Goal: Transaction & Acquisition: Purchase product/service

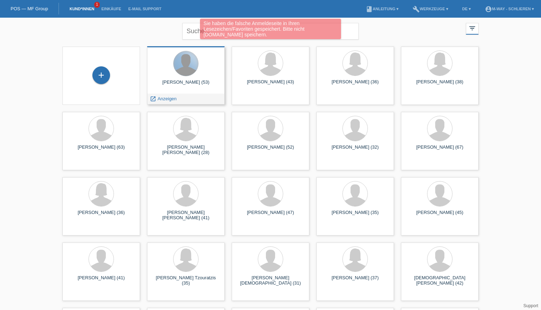
click at [191, 69] on div at bounding box center [185, 63] width 25 height 25
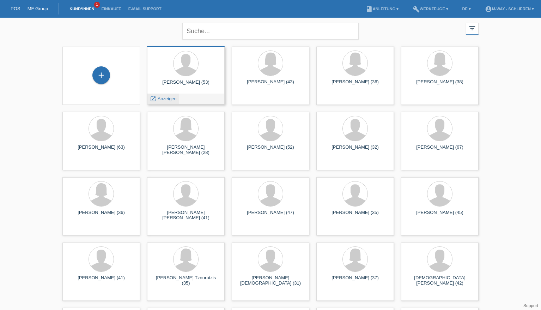
click at [172, 98] on span "Anzeigen" at bounding box center [167, 98] width 19 height 5
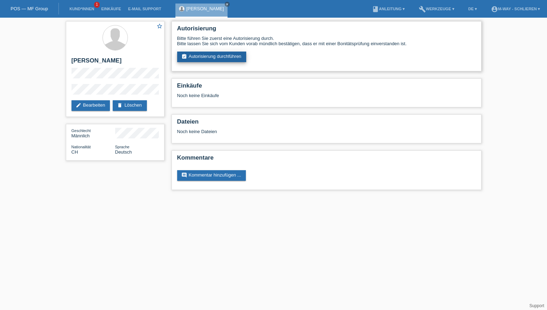
click at [241, 57] on link "assignment_turned_in Autorisierung durchführen" at bounding box center [211, 56] width 69 height 11
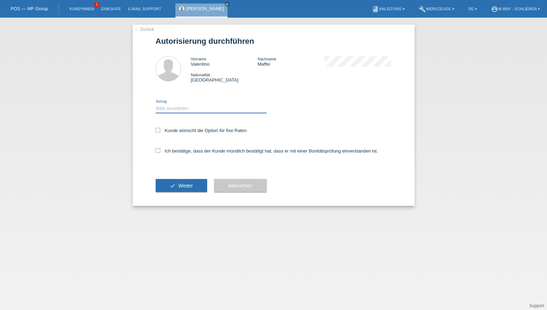
click at [182, 109] on select "Bitte auswählen CHF 1.00 - CHF 499.00 CHF 500.00 - CHF 1'999.00 CHF 2'000.00 - …" at bounding box center [211, 108] width 111 height 8
click at [184, 106] on select "Bitte auswählen CHF 1.00 - CHF 499.00 CHF 500.00 - CHF 1'999.00 CHF 2'000.00 - …" at bounding box center [211, 108] width 111 height 8
select select "3"
click at [156, 104] on select "Bitte auswählen CHF 1.00 - CHF 499.00 CHF 500.00 - CHF 1'999.00 CHF 2'000.00 - …" at bounding box center [211, 108] width 111 height 8
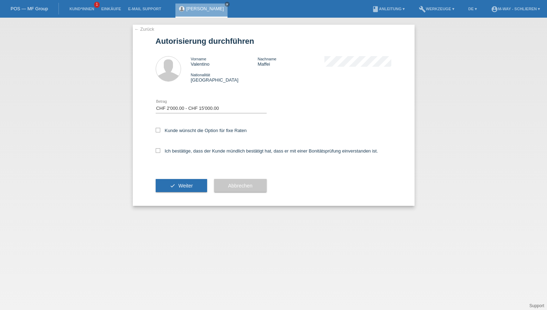
drag, startPoint x: 160, startPoint y: 128, endPoint x: 159, endPoint y: 141, distance: 12.4
click at [160, 129] on icon at bounding box center [158, 130] width 5 height 5
click at [160, 129] on input "Kunde wünscht die Option für fixe Raten" at bounding box center [158, 130] width 5 height 5
checkbox input "true"
click at [158, 151] on icon at bounding box center [158, 150] width 5 height 5
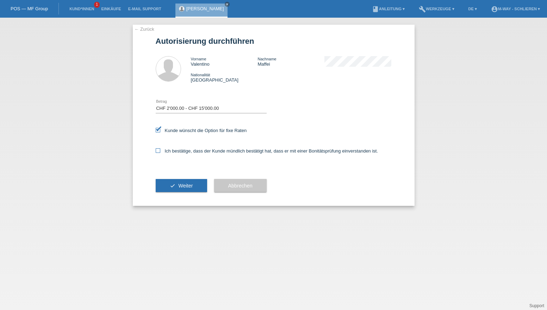
click at [158, 151] on input "Ich bestätige, dass der Kunde mündlich bestätigt hat, dass er mit einer Bonität…" at bounding box center [158, 150] width 5 height 5
checkbox input "true"
click at [170, 185] on button "check Weiter" at bounding box center [181, 185] width 51 height 13
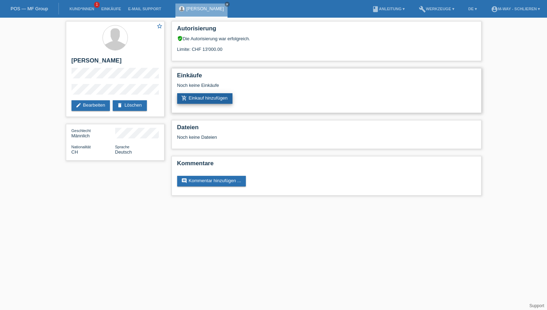
click at [203, 96] on link "add_shopping_cart Einkauf hinzufügen" at bounding box center [205, 98] width 56 height 11
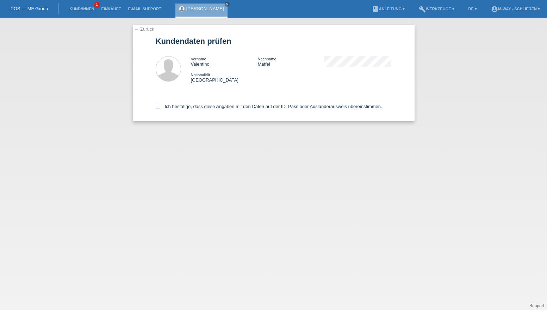
click at [158, 106] on icon at bounding box center [158, 106] width 5 height 5
click at [158, 106] on input "Ich bestätige, dass diese Angaben mit den Daten auf der ID, Pass oder Ausländer…" at bounding box center [158, 106] width 5 height 5
checkbox input "true"
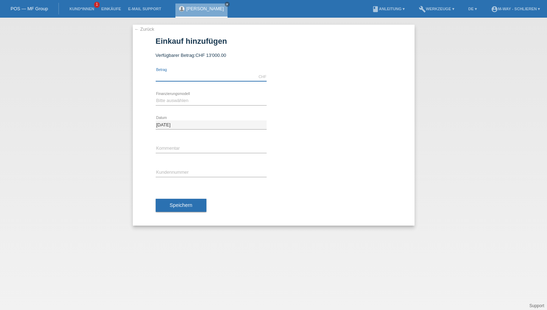
click at [187, 74] on input "text" at bounding box center [211, 76] width 111 height 9
type input "4215.30"
click at [186, 98] on select "Bitte auswählen Fixe Raten Kauf auf Rechnung mit Teilzahlungsoption" at bounding box center [211, 100] width 111 height 8
select select "77"
click at [156, 96] on select "Bitte auswählen Fixe Raten Kauf auf Rechnung mit Teilzahlungsoption" at bounding box center [211, 100] width 111 height 8
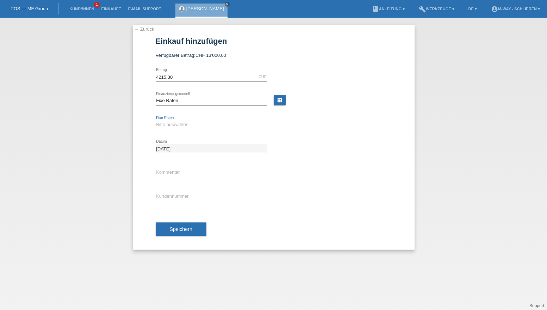
click at [179, 125] on select "Bitte auswählen 4 Raten 5 Raten 6 Raten 7 Raten 8 Raten 9 Raten 10 Raten 11 Rat…" at bounding box center [211, 124] width 111 height 8
select select "202"
click at [156, 120] on select "Bitte auswählen 4 Raten 5 Raten 6 Raten 7 Raten 8 Raten 9 Raten 10 Raten 11 Rat…" at bounding box center [211, 124] width 111 height 8
click at [171, 197] on input "text" at bounding box center [211, 196] width 111 height 9
type input "K412216"
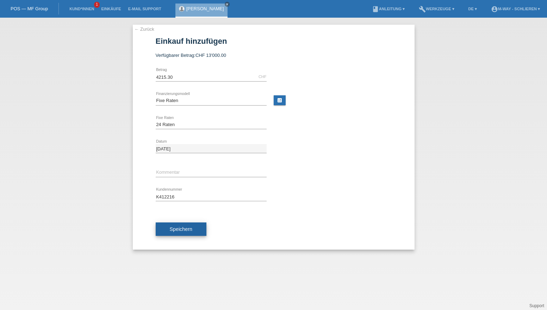
click at [187, 227] on span "Speichern" at bounding box center [181, 229] width 23 height 6
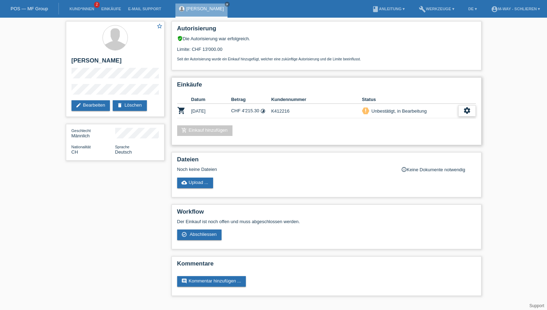
click at [469, 112] on icon "settings" at bounding box center [468, 110] width 8 height 8
click at [424, 142] on span "Abschliessen" at bounding box center [412, 143] width 29 height 8
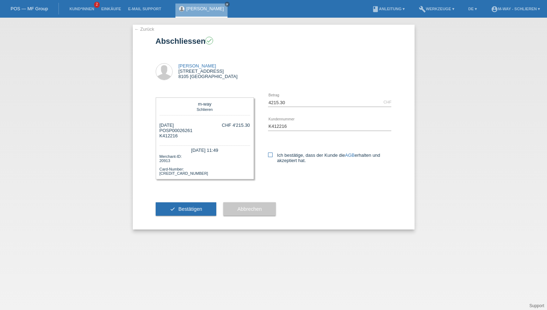
click at [269, 155] on icon at bounding box center [270, 154] width 5 height 5
click at [269, 155] on input "Ich bestätige, dass der Kunde die AGB erhalten und akzeptiert hat." at bounding box center [270, 154] width 5 height 5
checkbox input "true"
click at [205, 210] on button "check Bestätigen" at bounding box center [186, 208] width 61 height 13
